Goal: Information Seeking & Learning: Understand process/instructions

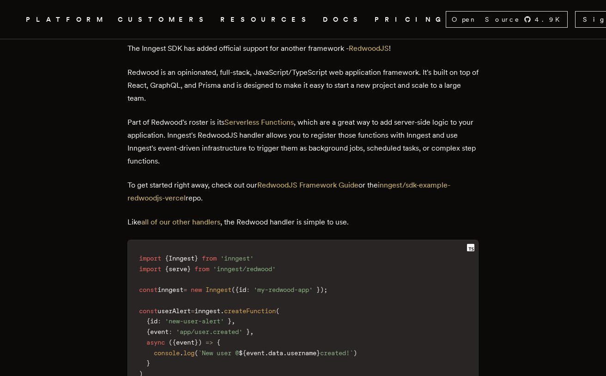
scroll to position [537, 0]
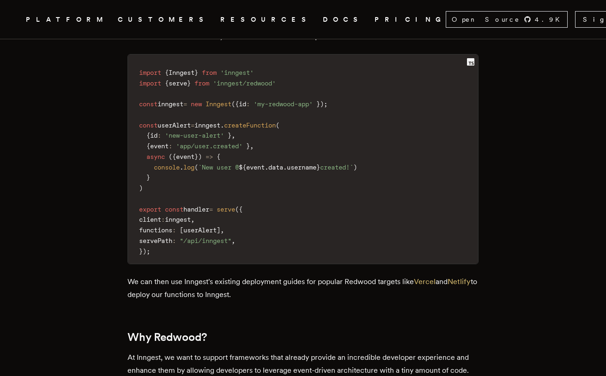
click at [323, 21] on link "DOCS" at bounding box center [343, 20] width 41 height 12
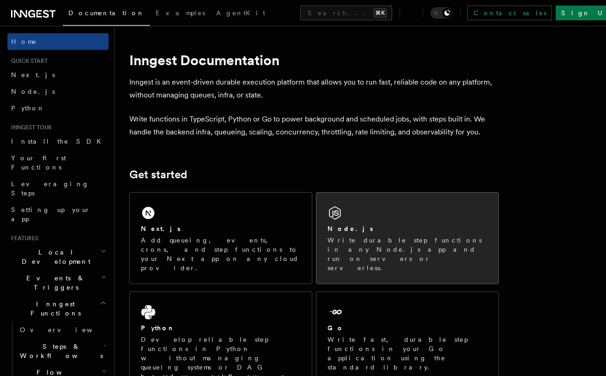
click at [368, 220] on div "Node.js Write durable step functions in any Node.js app and run on servers or s…" at bounding box center [407, 238] width 182 height 91
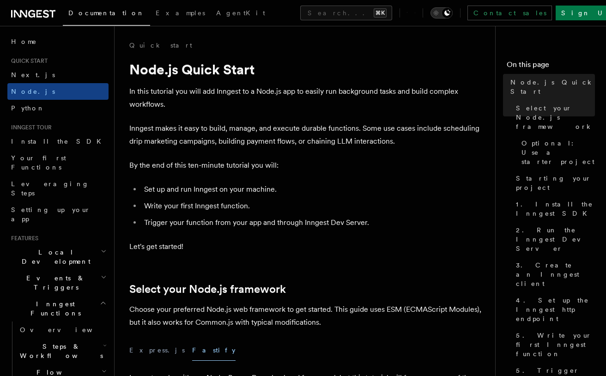
click at [440, 16] on icon "Toggle dark mode" at bounding box center [435, 12] width 9 height 9
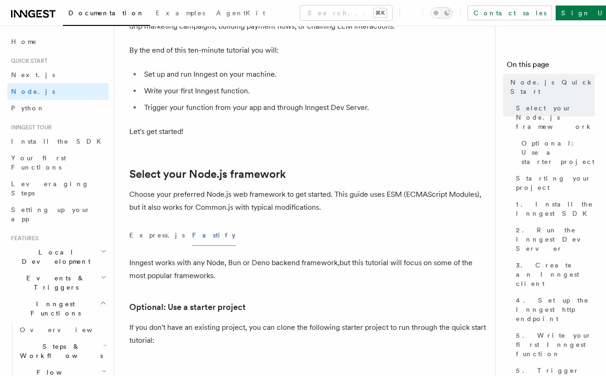
scroll to position [117, 0]
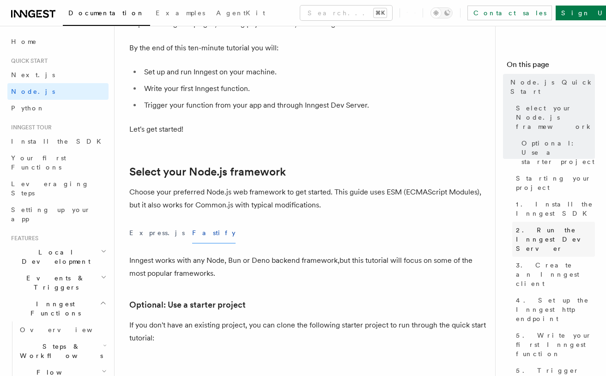
click at [557, 225] on span "2. Run the Inngest Dev Server" at bounding box center [555, 239] width 79 height 28
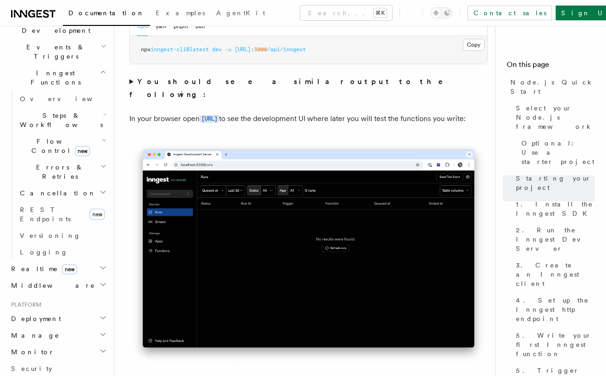
scroll to position [235, 0]
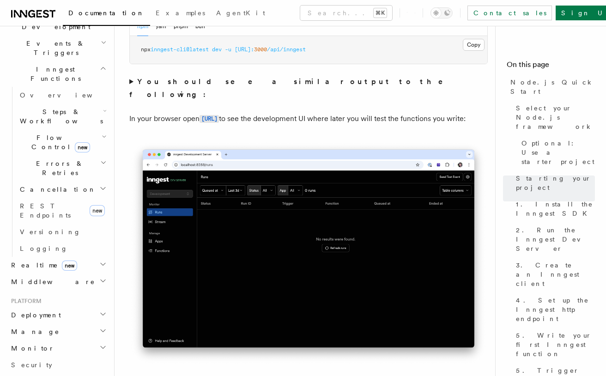
click at [103, 260] on icon "button" at bounding box center [102, 263] width 7 height 7
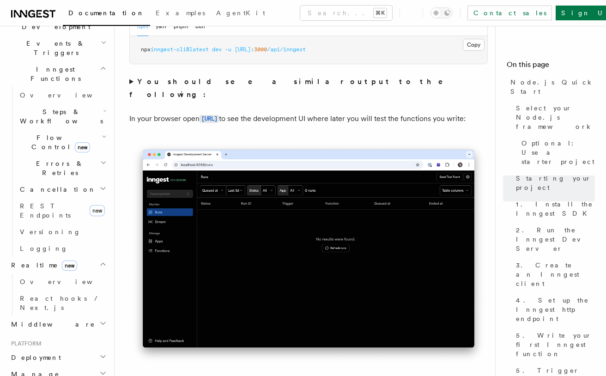
click at [103, 260] on icon "button" at bounding box center [102, 263] width 7 height 7
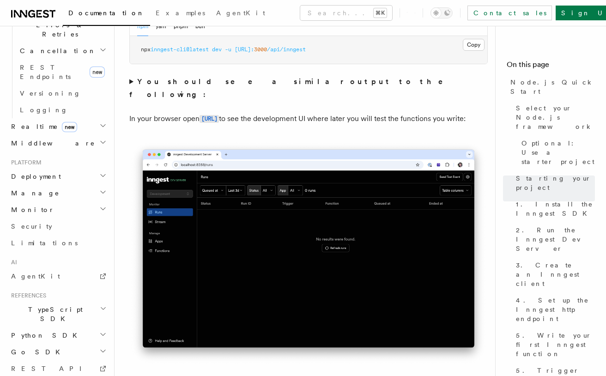
scroll to position [377, 0]
